Goal: Task Accomplishment & Management: Use online tool/utility

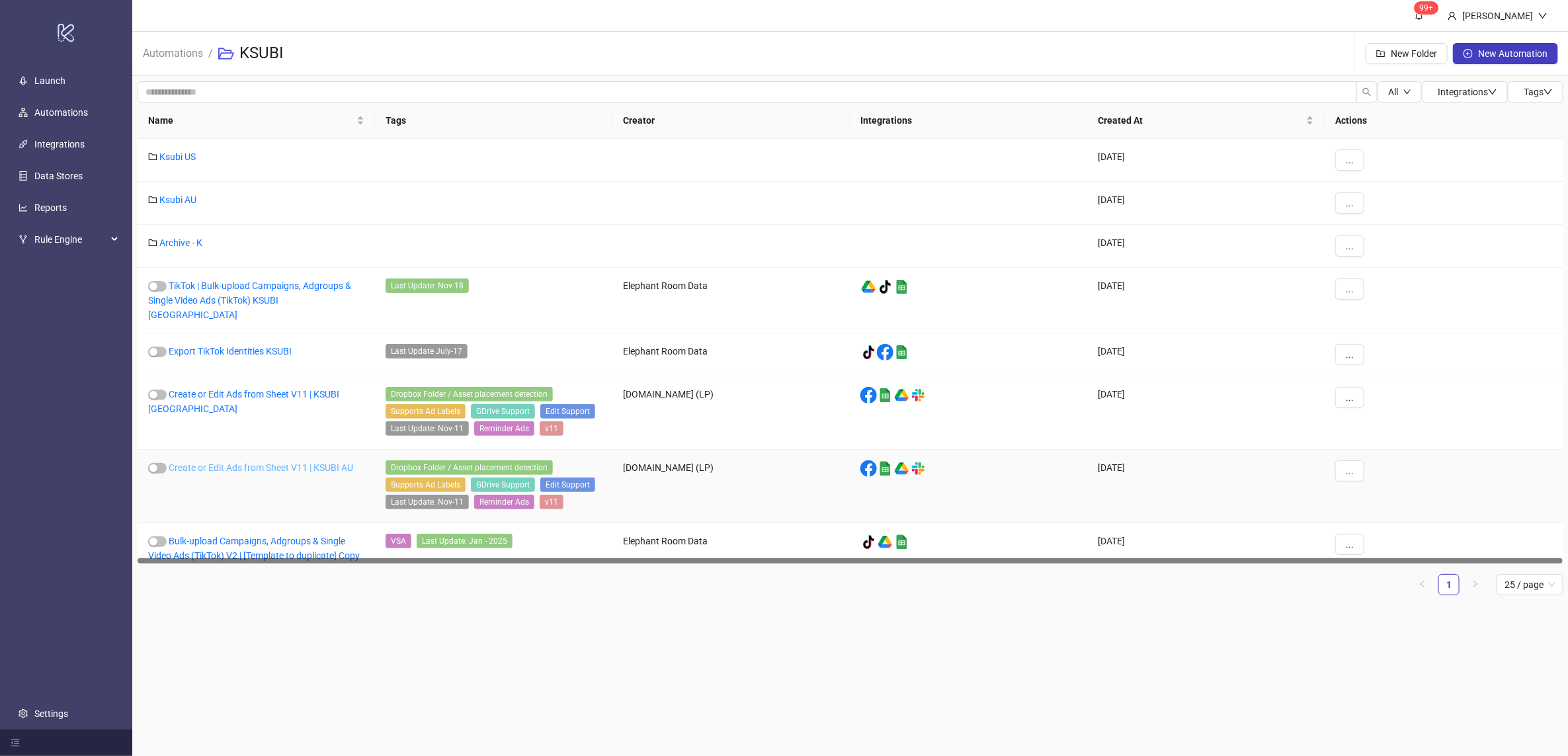
click at [260, 462] on link "Create or Edit Ads from Sheet V11 | KSUBI AU" at bounding box center [261, 468] width 184 height 11
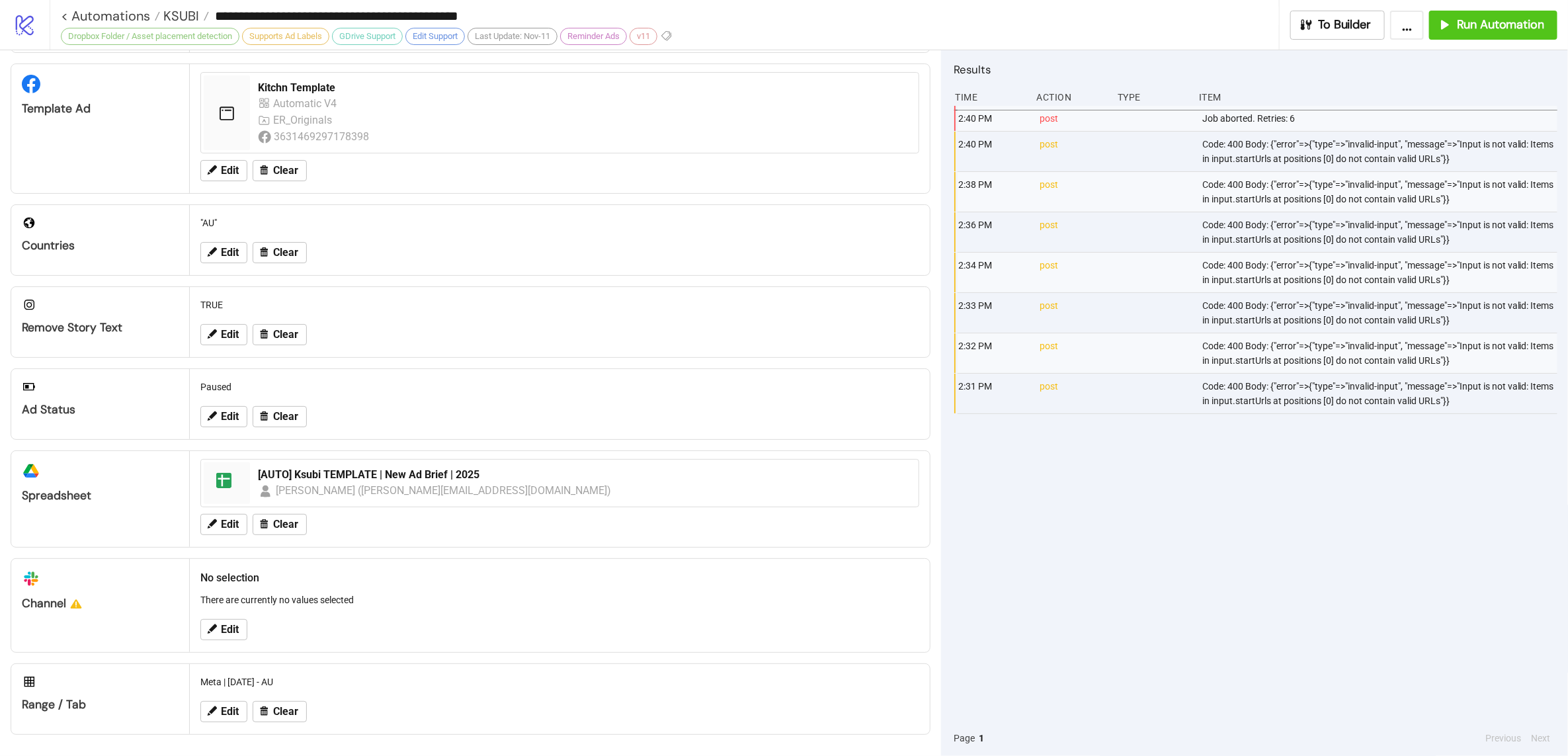
scroll to position [280, 0]
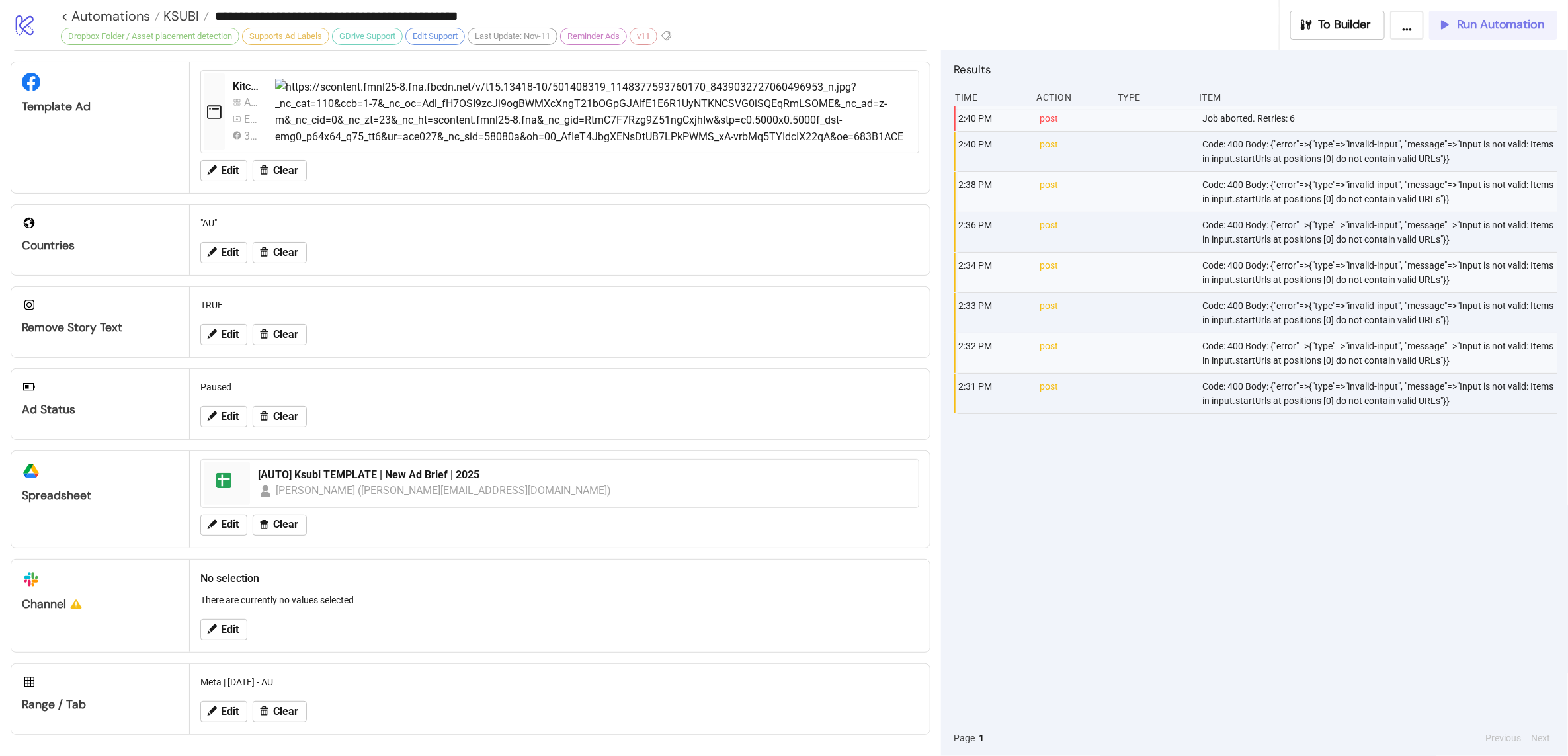
click at [1514, 21] on span "Run Automation" at bounding box center [1500, 25] width 87 height 15
